Goal: Task Accomplishment & Management: Manage account settings

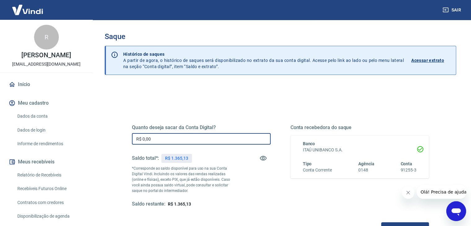
click at [183, 143] on input "R$ 0,00" at bounding box center [201, 138] width 139 height 11
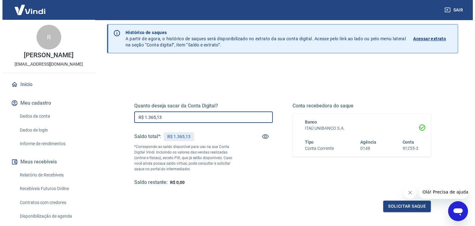
scroll to position [31, 0]
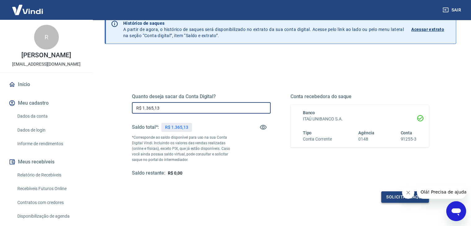
type input "R$ 1.365,13"
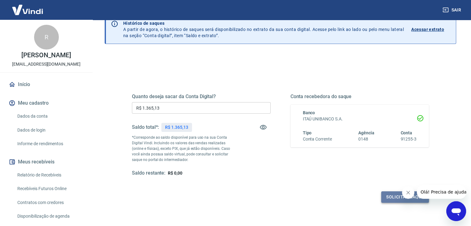
click at [386, 194] on button "Solicitar saque" at bounding box center [405, 196] width 48 height 11
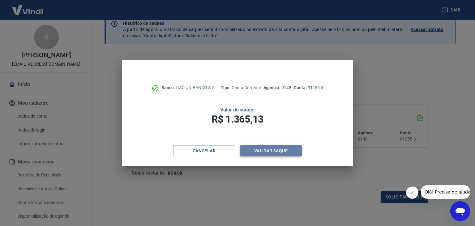
click at [291, 152] on button "Validar saque" at bounding box center [271, 150] width 62 height 11
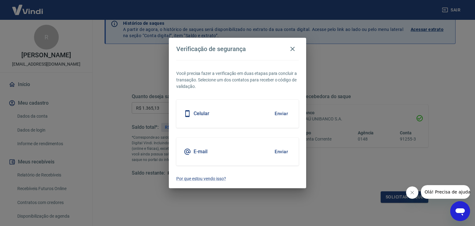
click at [282, 151] on button "Enviar" at bounding box center [281, 151] width 20 height 13
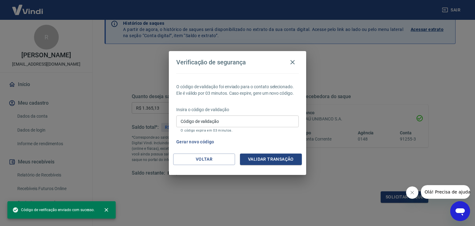
click at [217, 119] on input "Código de validação" at bounding box center [237, 120] width 123 height 11
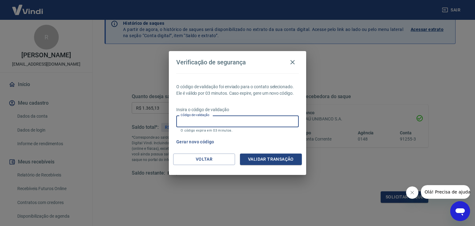
paste input "743726"
type input "743726"
click at [275, 162] on button "Validar transação" at bounding box center [271, 158] width 62 height 11
